Goal: Task Accomplishment & Management: Complete application form

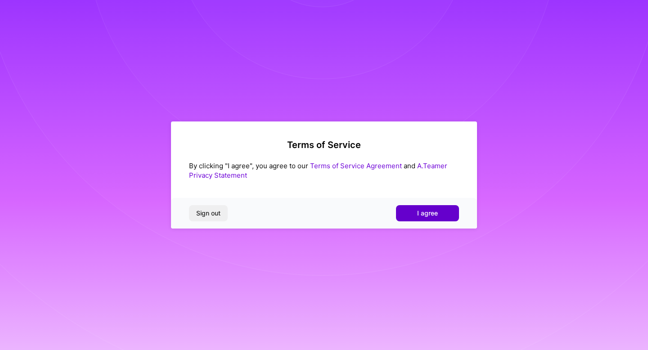
click at [430, 211] on span "I agree" at bounding box center [427, 213] width 21 height 9
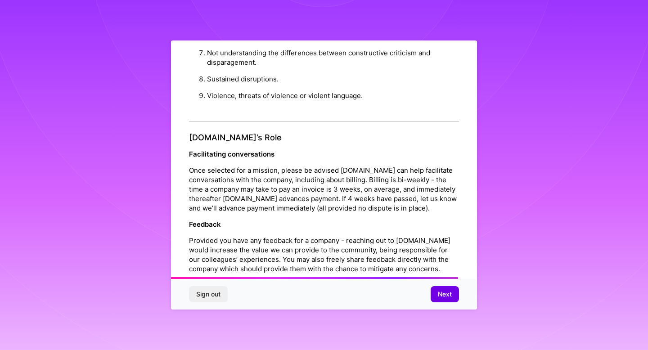
scroll to position [968, 0]
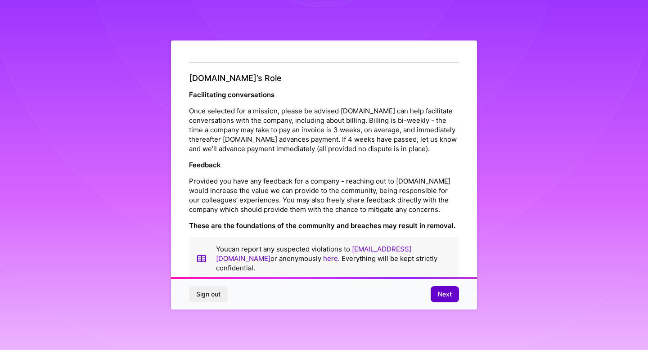
click at [446, 294] on span "Next" at bounding box center [445, 294] width 14 height 9
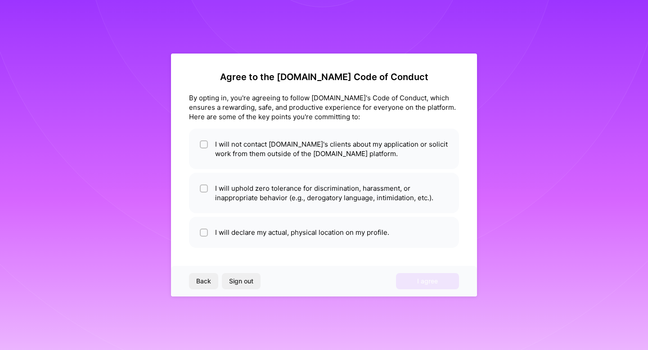
scroll to position [0, 0]
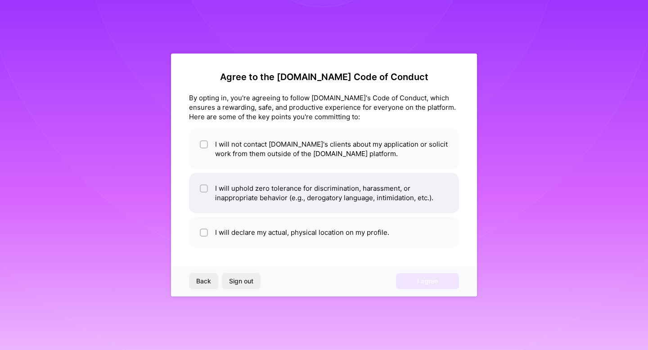
click at [202, 185] on div at bounding box center [204, 188] width 8 height 8
checkbox input "true"
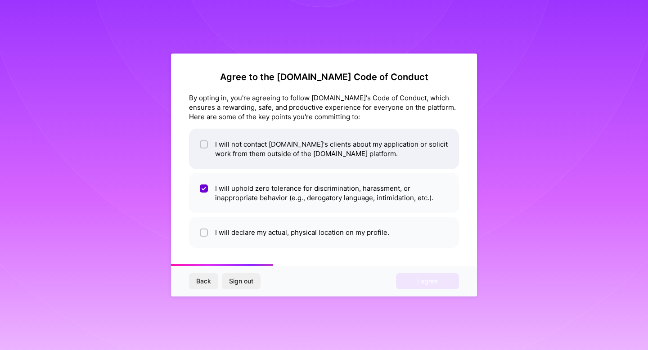
click at [204, 145] on input "checkbox" at bounding box center [204, 145] width 6 height 6
checkbox input "true"
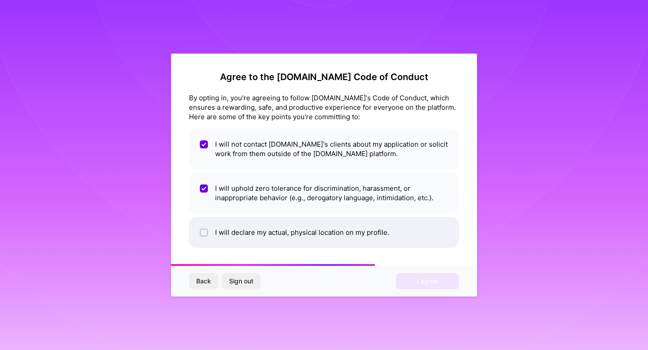
click at [203, 230] on input "checkbox" at bounding box center [204, 233] width 6 height 6
checkbox input "true"
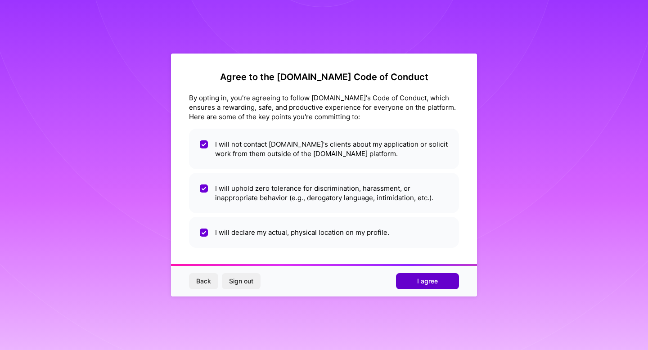
click at [416, 277] on button "I agree" at bounding box center [427, 281] width 63 height 16
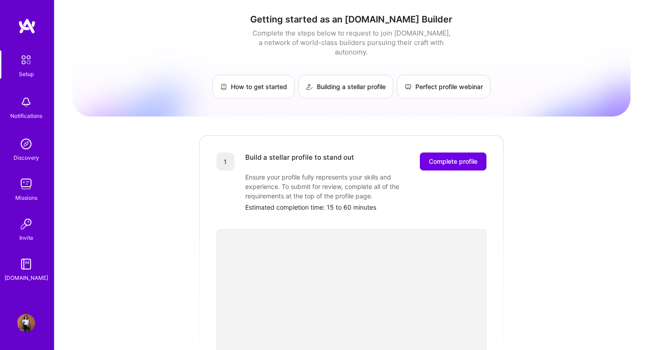
click at [29, 139] on img at bounding box center [26, 144] width 18 height 18
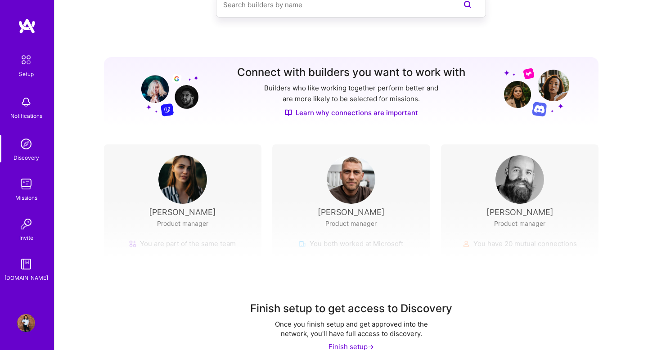
scroll to position [80, 0]
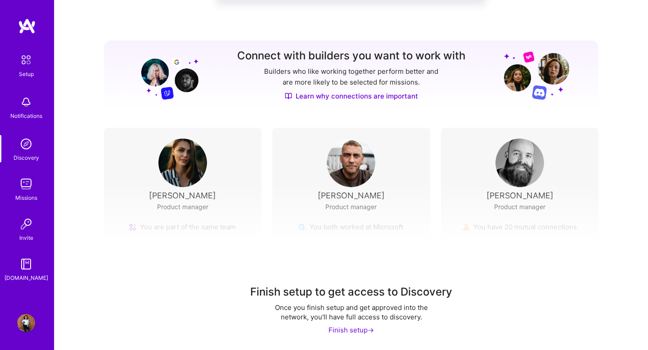
click at [25, 219] on img at bounding box center [26, 224] width 18 height 18
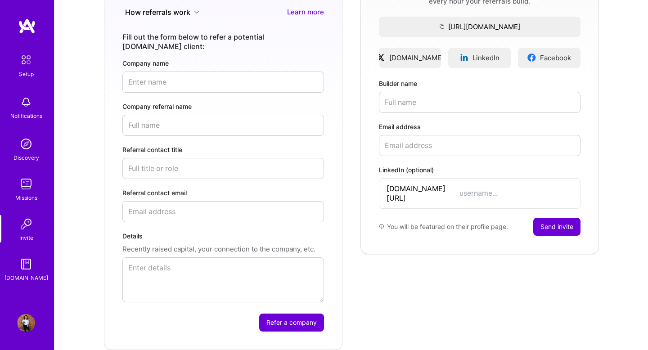
scroll to position [186, 0]
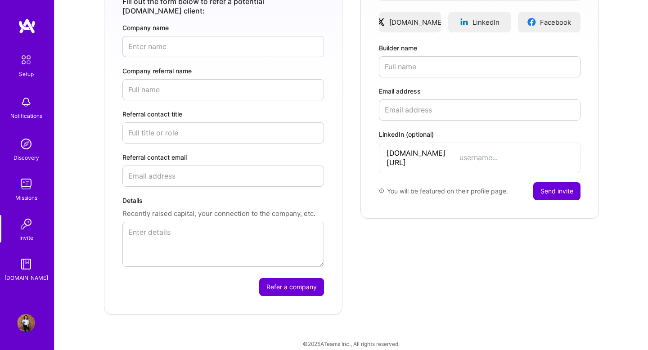
click at [27, 267] on img at bounding box center [26, 264] width 18 height 18
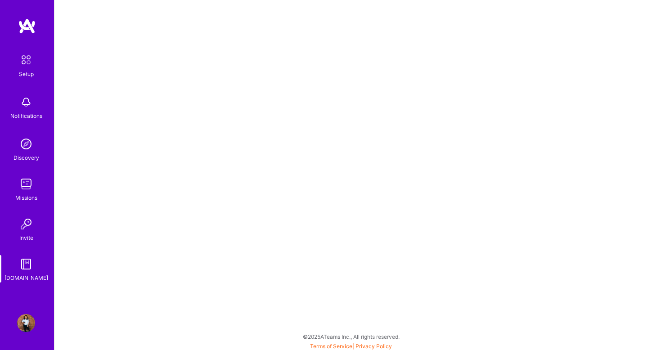
click at [22, 144] on img at bounding box center [26, 144] width 18 height 18
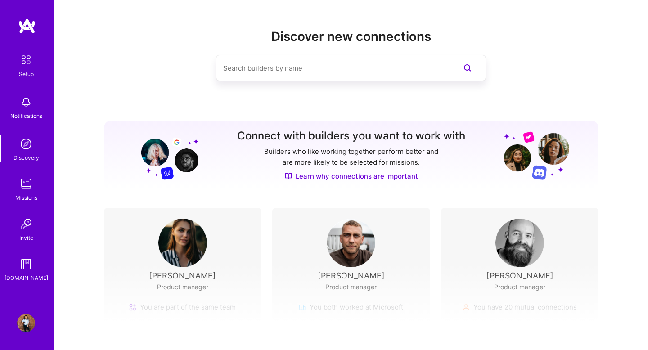
click at [249, 70] on input at bounding box center [332, 68] width 219 height 23
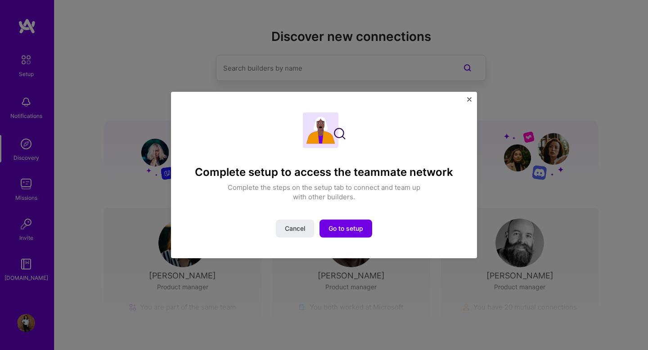
click at [340, 136] on img at bounding box center [324, 130] width 43 height 36
click at [306, 230] on button "Cancel" at bounding box center [295, 228] width 38 height 18
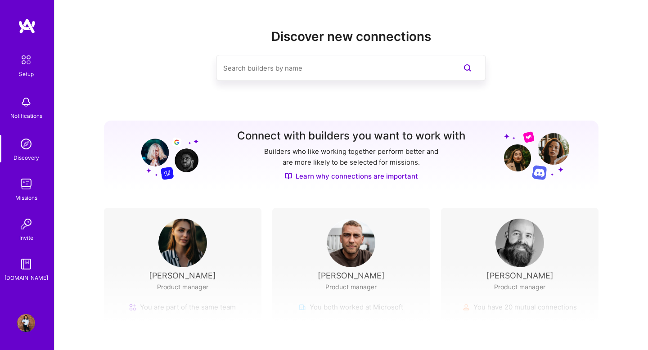
click at [28, 67] on img at bounding box center [26, 59] width 19 height 19
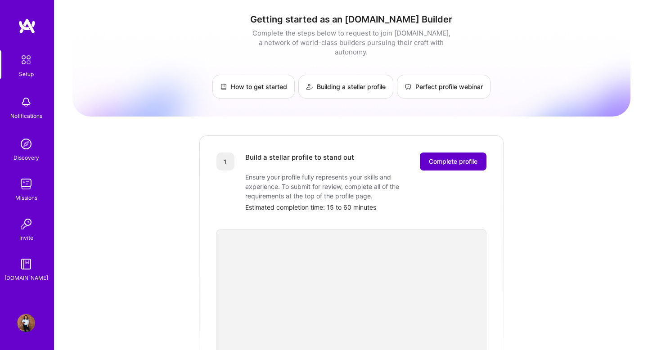
click at [443, 157] on span "Complete profile" at bounding box center [453, 161] width 49 height 9
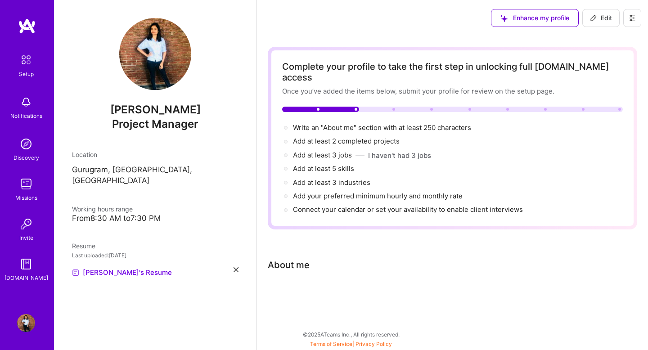
click at [300, 258] on div "About me" at bounding box center [289, 264] width 42 height 13
click at [596, 18] on icon at bounding box center [593, 17] width 7 height 7
select select "US"
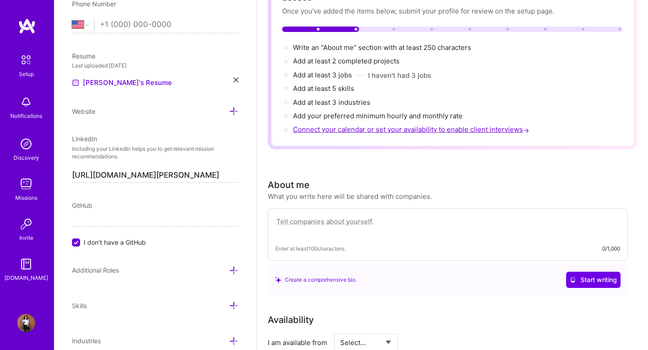
scroll to position [89, 0]
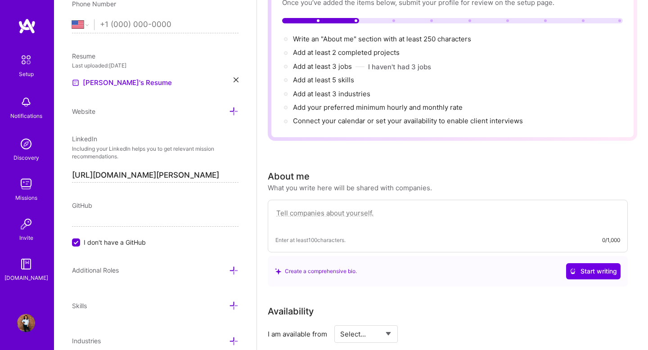
click at [426, 207] on textarea at bounding box center [447, 217] width 344 height 21
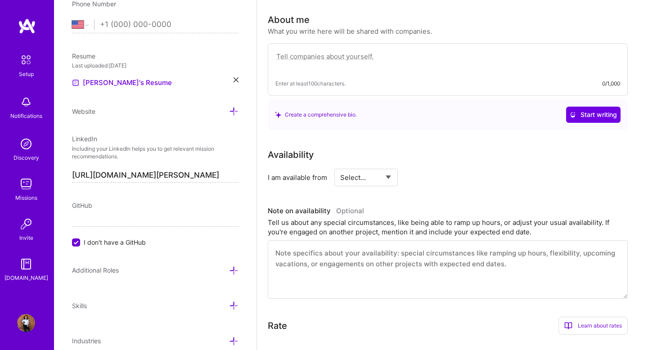
scroll to position [269, 0]
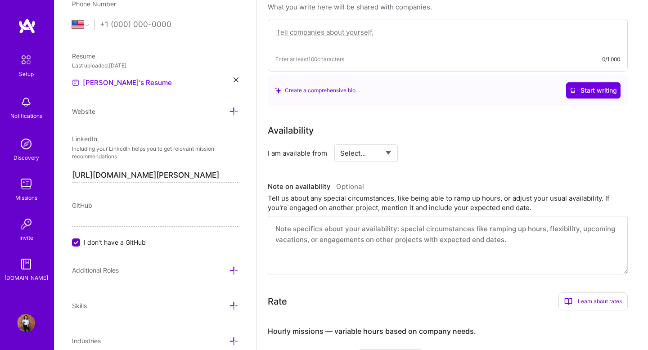
click at [372, 142] on select "Select... Right Now Future Date Not Available" at bounding box center [366, 153] width 52 height 23
select select "Right Now"
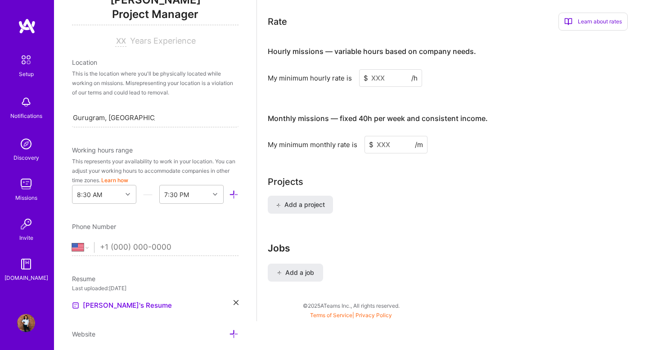
scroll to position [0, 0]
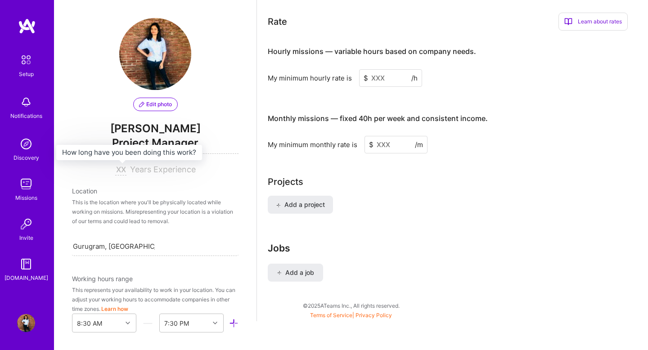
click at [120, 169] on input at bounding box center [120, 170] width 11 height 11
type input "6"
click at [453, 201] on div "Add a project" at bounding box center [452, 210] width 369 height 29
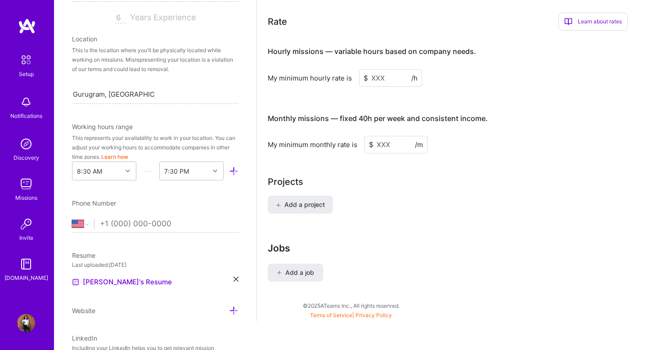
scroll to position [153, 0]
click at [127, 176] on div at bounding box center [129, 170] width 14 height 18
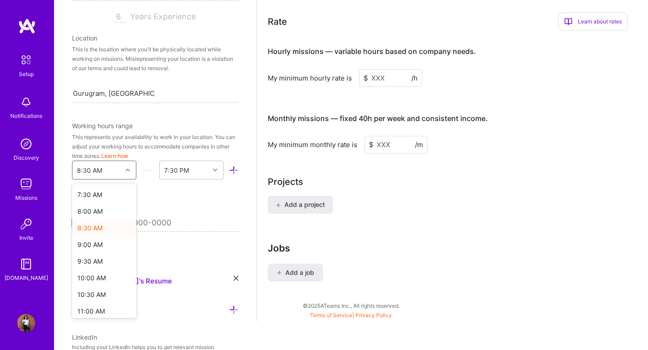
scroll to position [256, 0]
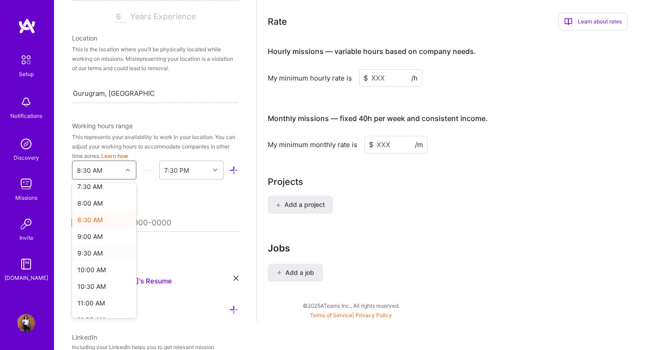
click at [114, 248] on div "9:30 AM" at bounding box center [104, 253] width 64 height 17
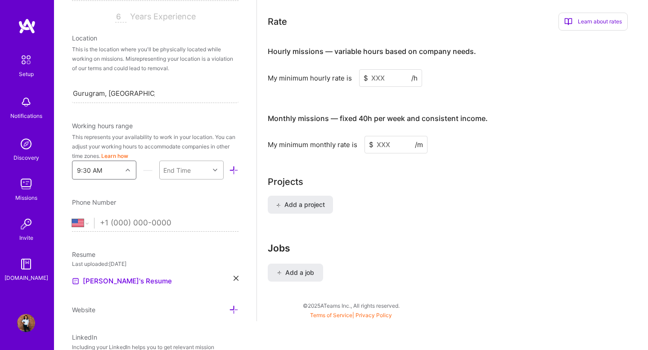
click at [190, 163] on div "End Time" at bounding box center [184, 170] width 49 height 18
click at [195, 249] on div "7:30 PM" at bounding box center [191, 254] width 64 height 17
click at [81, 223] on select "[GEOGRAPHIC_DATA] [GEOGRAPHIC_DATA] [GEOGRAPHIC_DATA] [GEOGRAPHIC_DATA] [US_STA…" at bounding box center [83, 223] width 22 height 11
